Goal: Navigation & Orientation: Find specific page/section

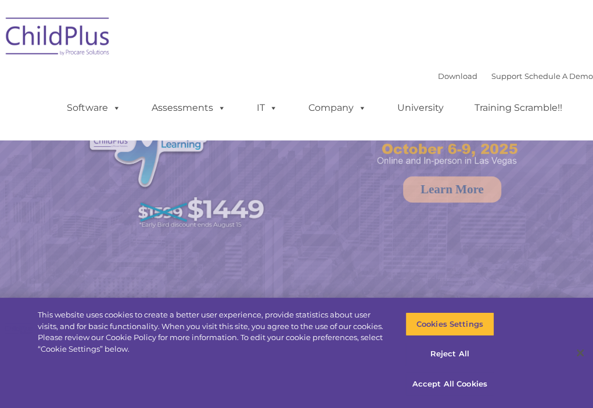
select select "MEDIUM"
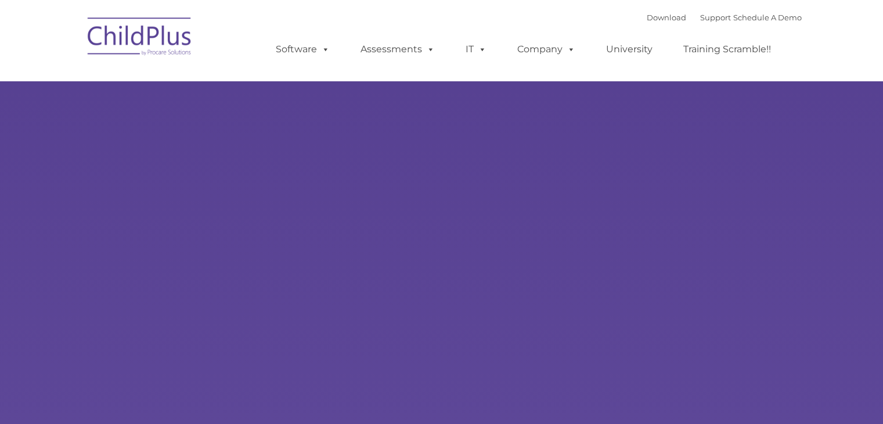
click at [206, 130] on div "Learn More Request a Demo The Future of ChildPlus is Here! Boost your productiv…" at bounding box center [441, 226] width 883 height 453
type input ""
drag, startPoint x: 0, startPoint y: 0, endPoint x: 206, endPoint y: 130, distance: 243.2
click at [206, 130] on div "Learn More Request a Demo The Future of ChildPlus is Here! Boost your productiv…" at bounding box center [441, 226] width 883 height 453
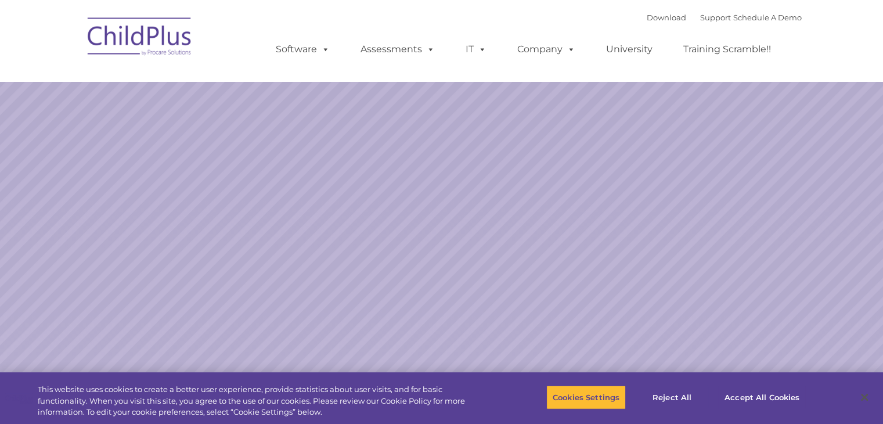
select select "MEDIUM"
